Goal: Task Accomplishment & Management: Manage account settings

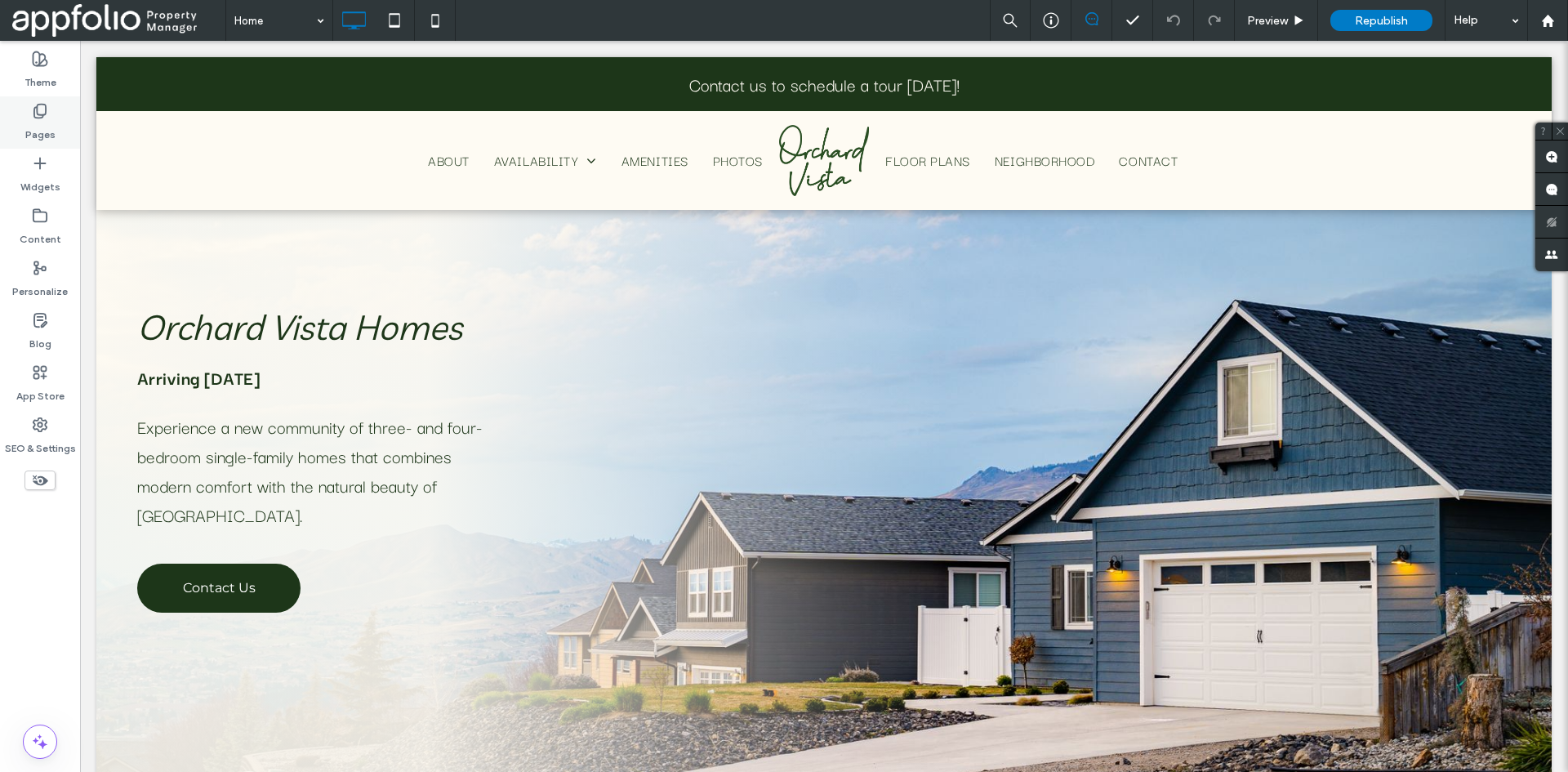
click at [51, 123] on label "Pages" at bounding box center [40, 130] width 30 height 23
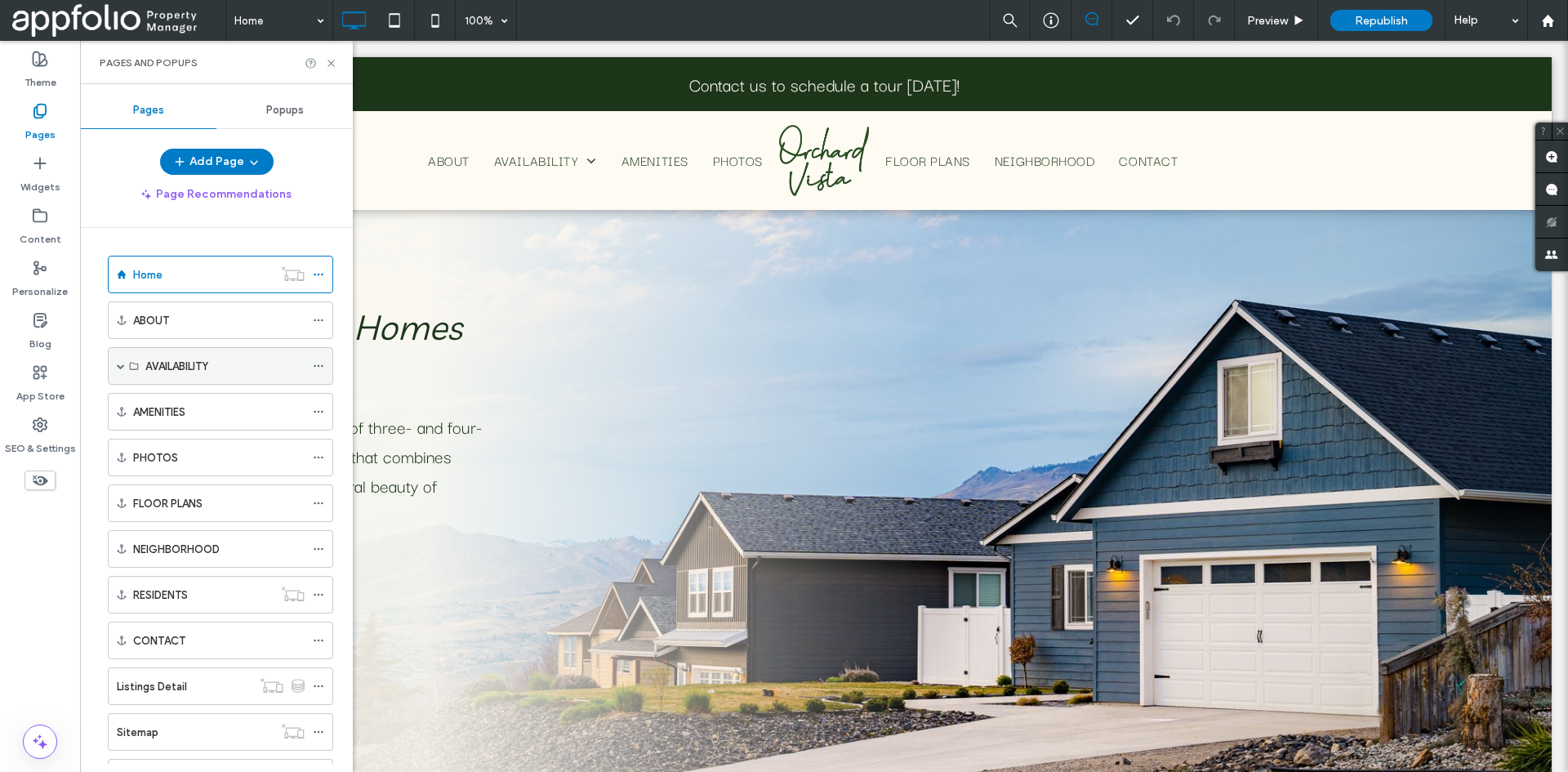
click at [240, 360] on div "AVAILABILITY" at bounding box center [225, 366] width 159 height 17
click at [123, 368] on span at bounding box center [121, 366] width 8 height 8
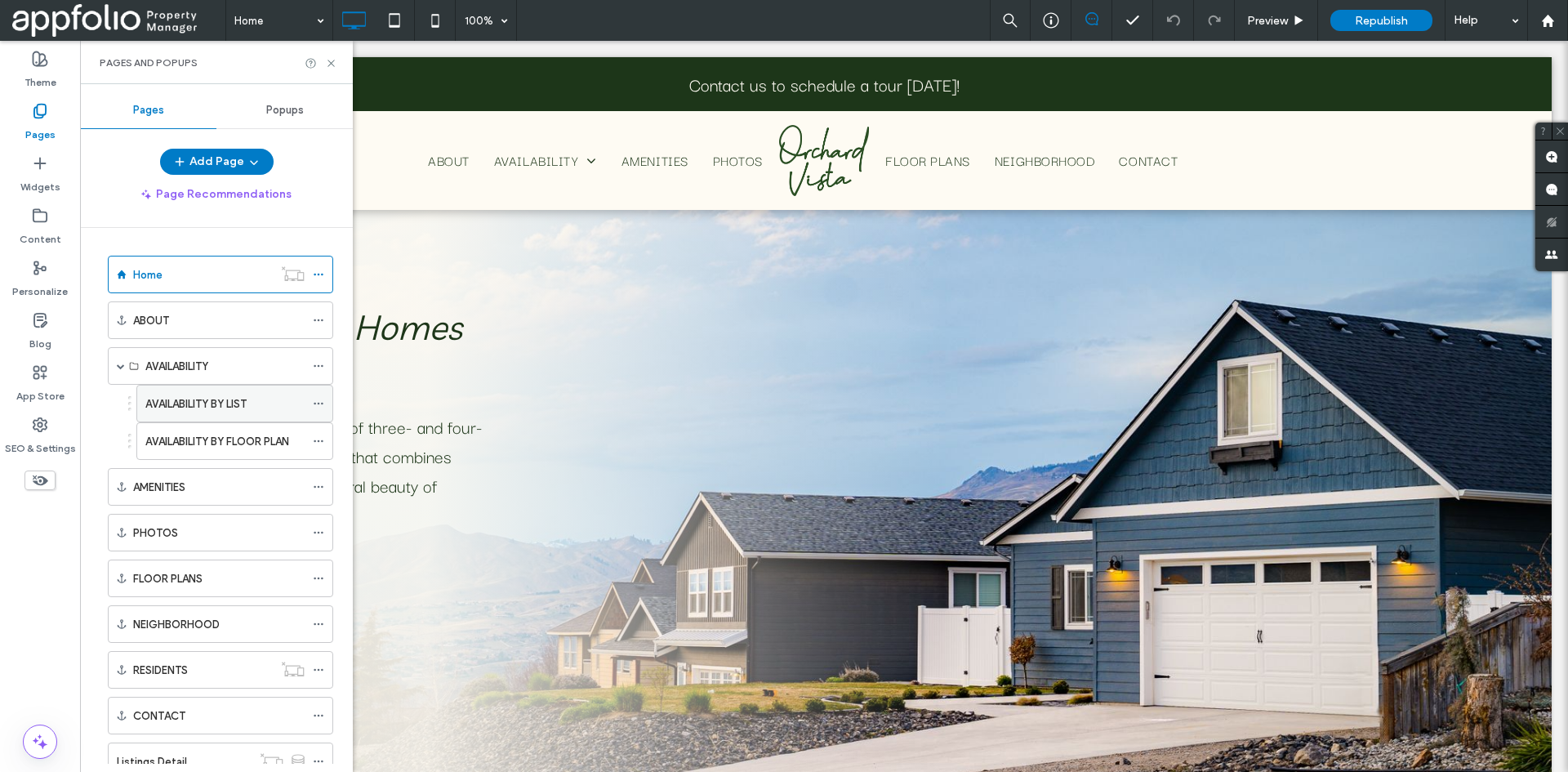
click at [199, 399] on label "AVAILABILITY BY LIST" at bounding box center [195, 404] width 102 height 29
click at [332, 66] on icon at bounding box center [331, 63] width 13 height 13
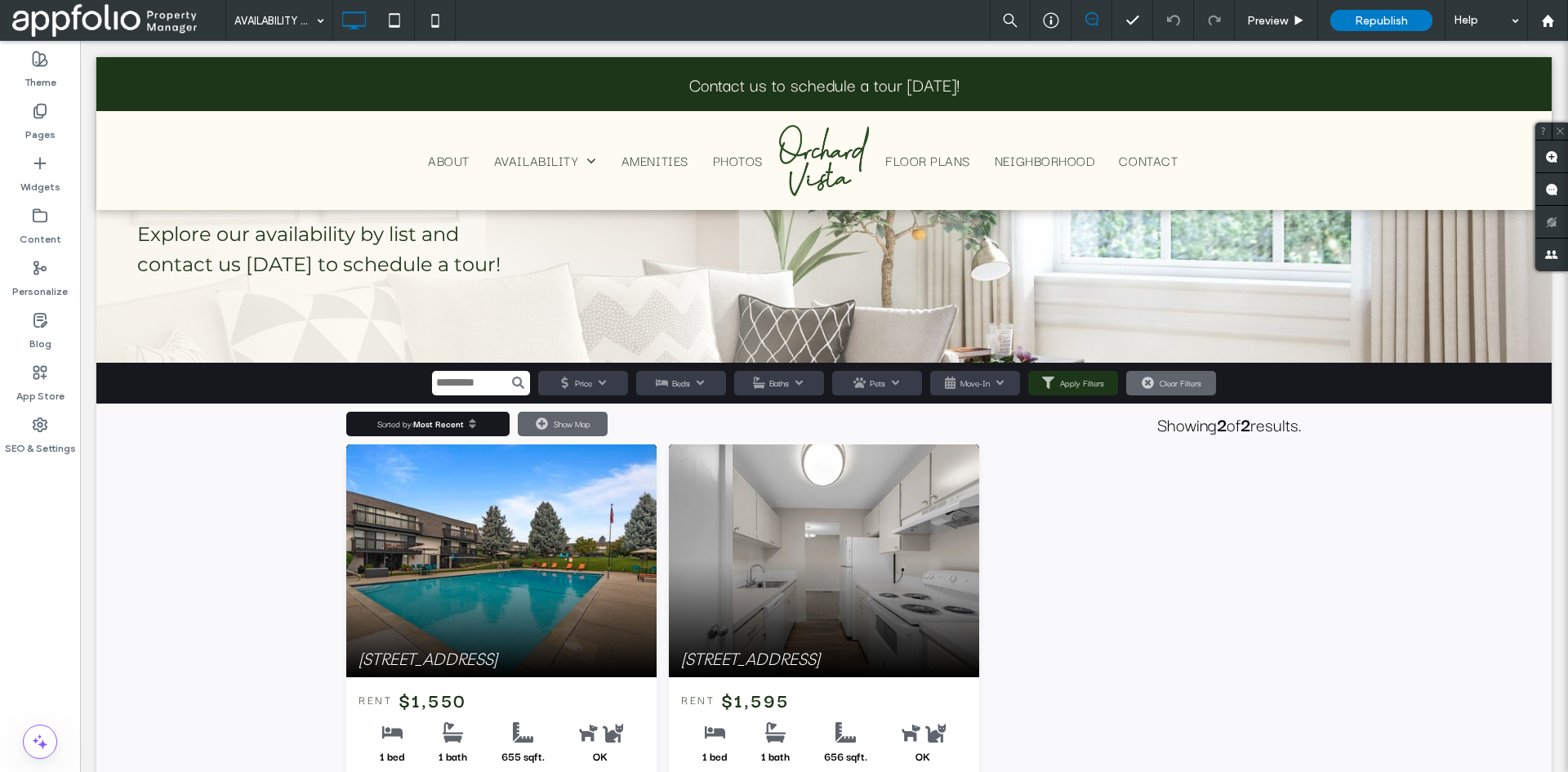
scroll to position [164, 0]
click at [1061, 607] on span at bounding box center [824, 634] width 1455 height 544
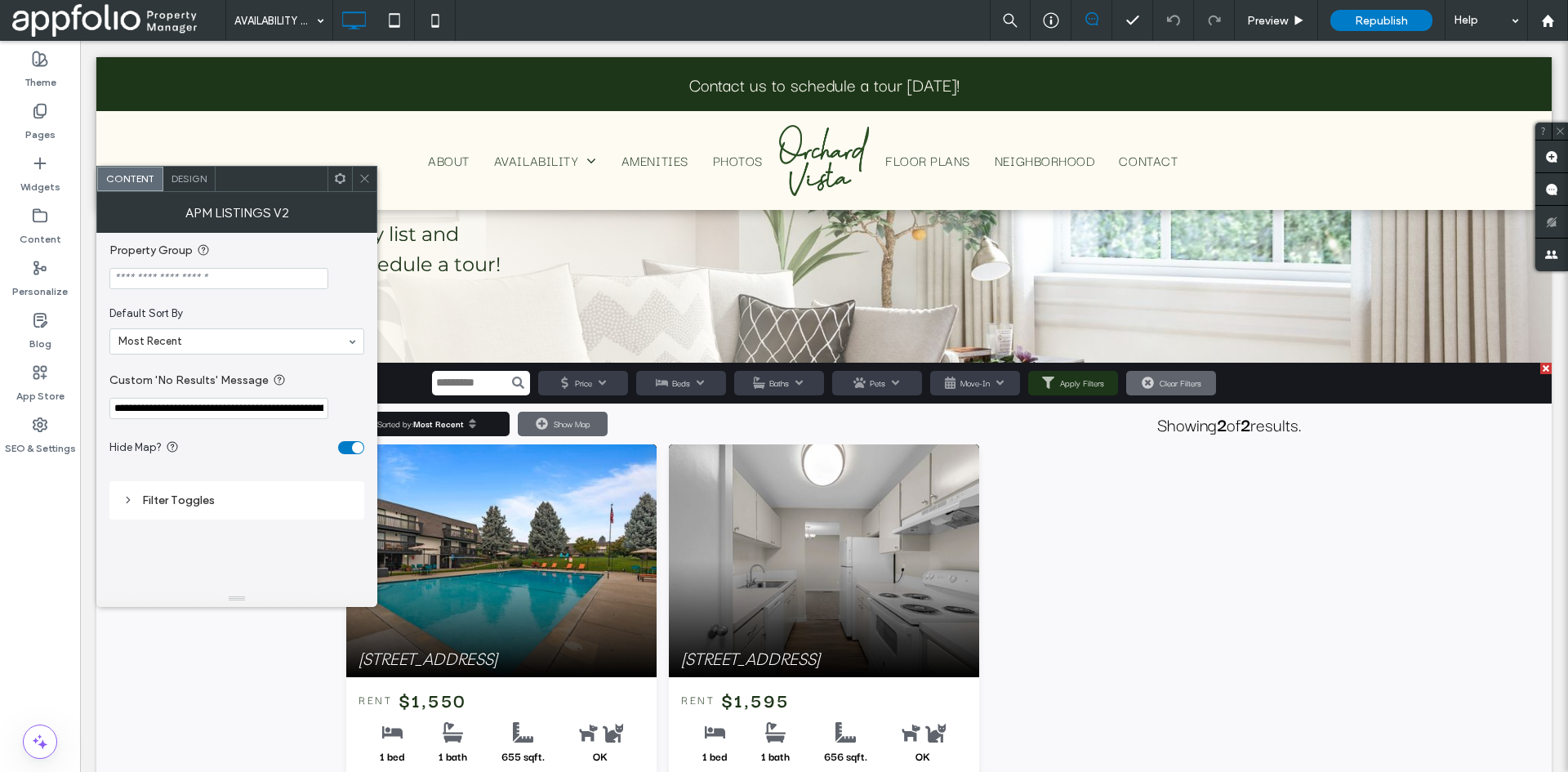
click at [246, 274] on input "Property Group" at bounding box center [218, 278] width 219 height 21
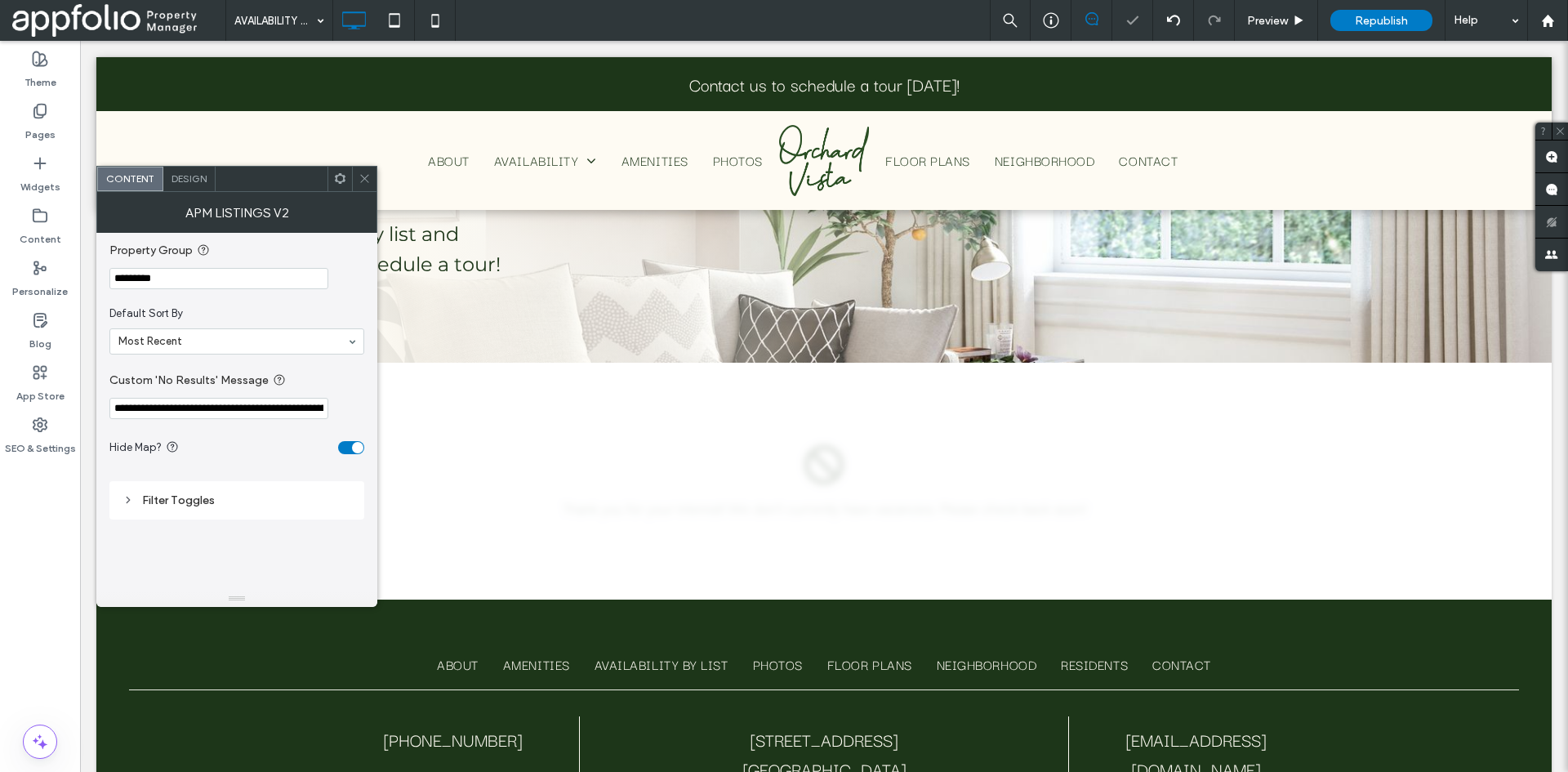
scroll to position [0, 0]
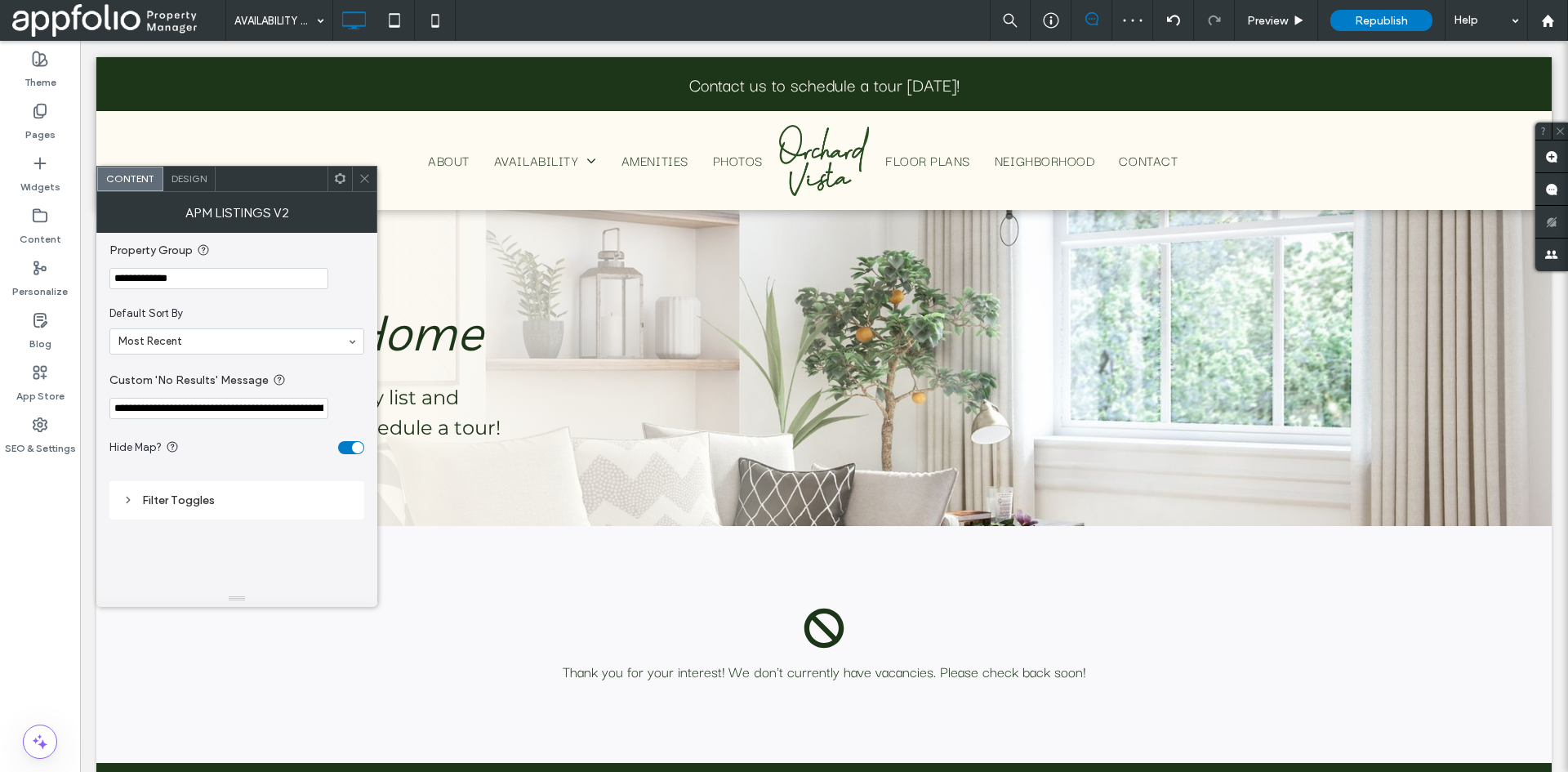
type input "**********"
click at [369, 190] on span at bounding box center [364, 179] width 13 height 24
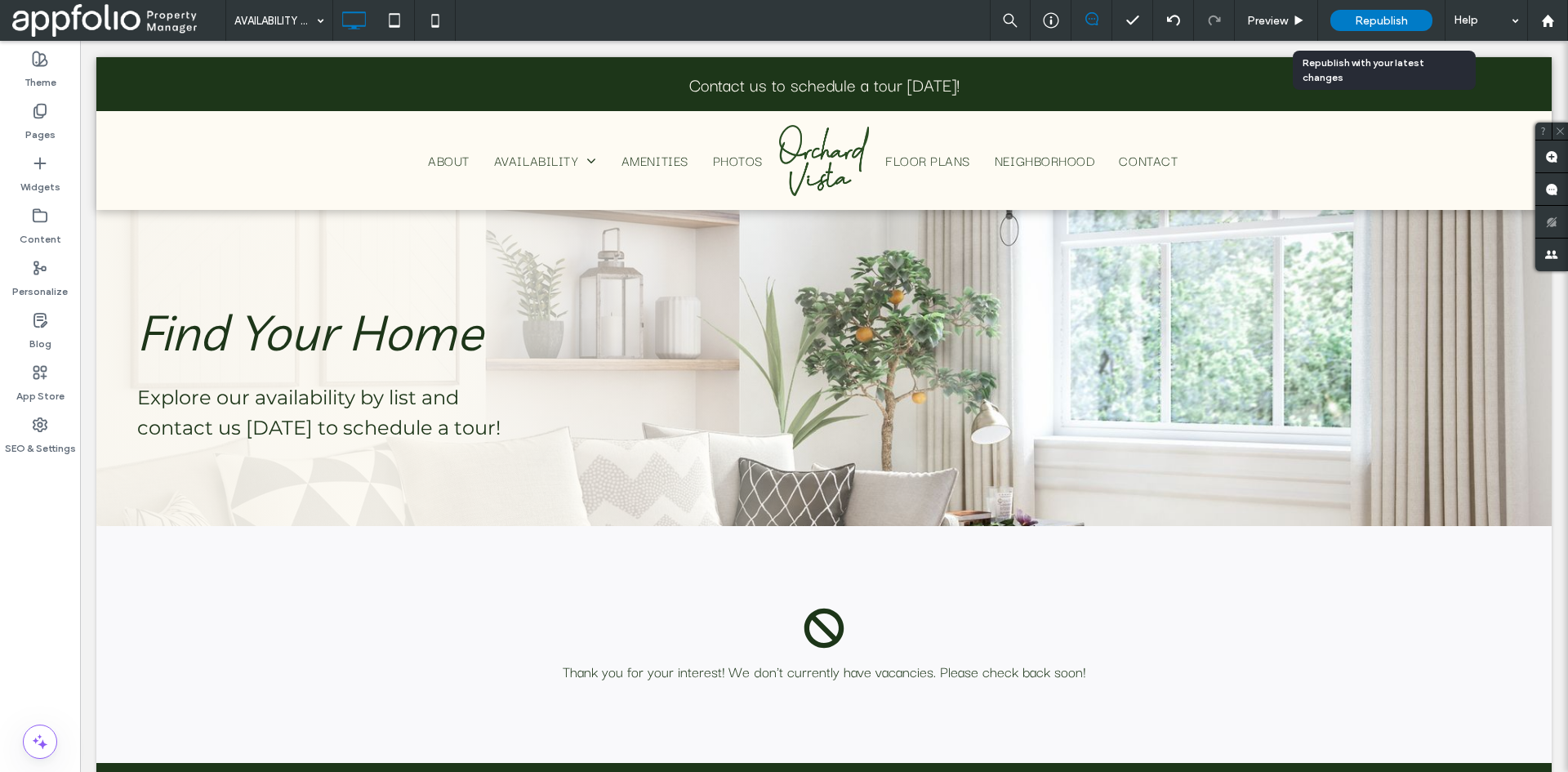
click at [1403, 20] on span "Republish" at bounding box center [1381, 21] width 53 height 14
